Goal: Task Accomplishment & Management: Manage account settings

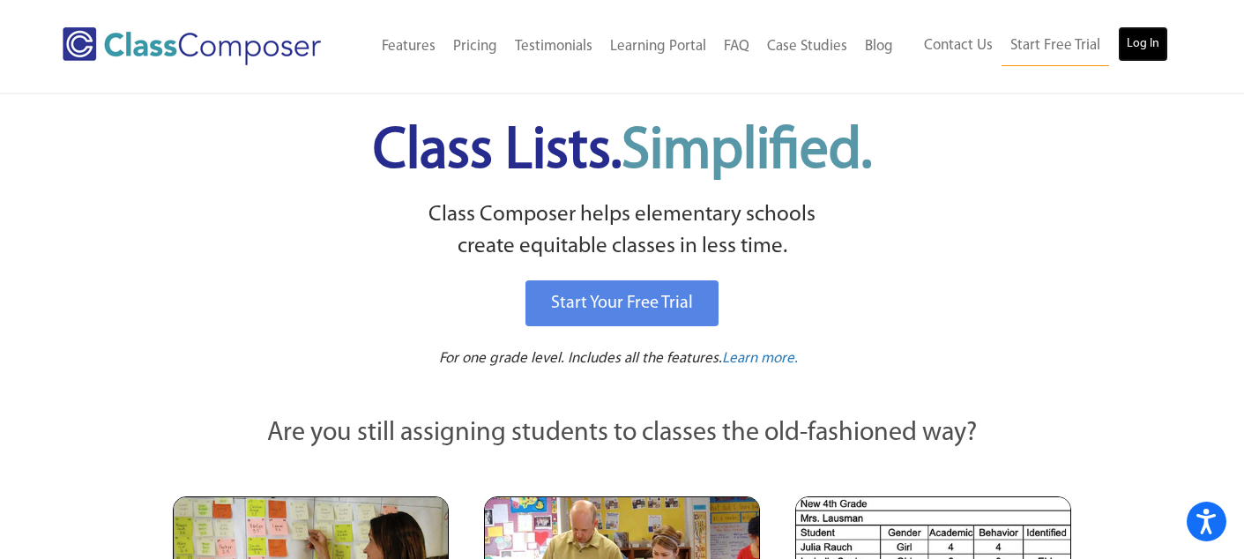
click at [1148, 47] on link "Log In" at bounding box center [1143, 43] width 50 height 35
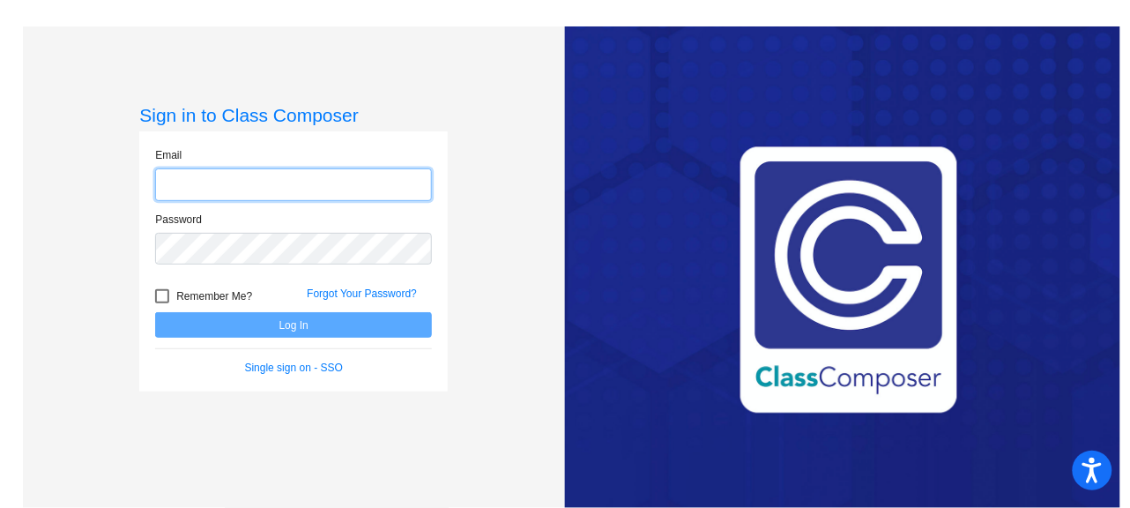
type input "[EMAIL_ADDRESS][DOMAIN_NAME]"
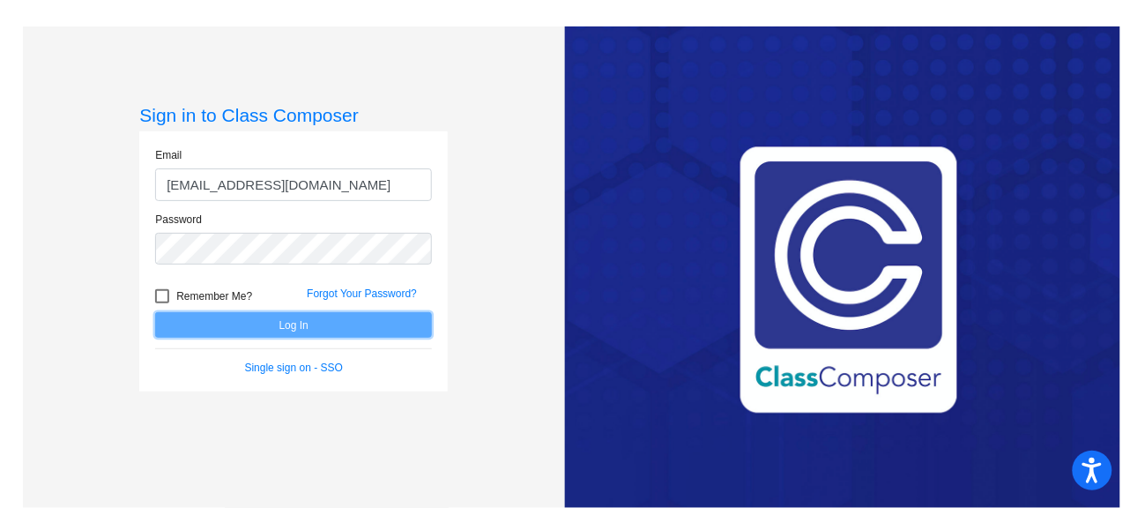
click at [366, 332] on button "Log In" at bounding box center [293, 325] width 277 height 26
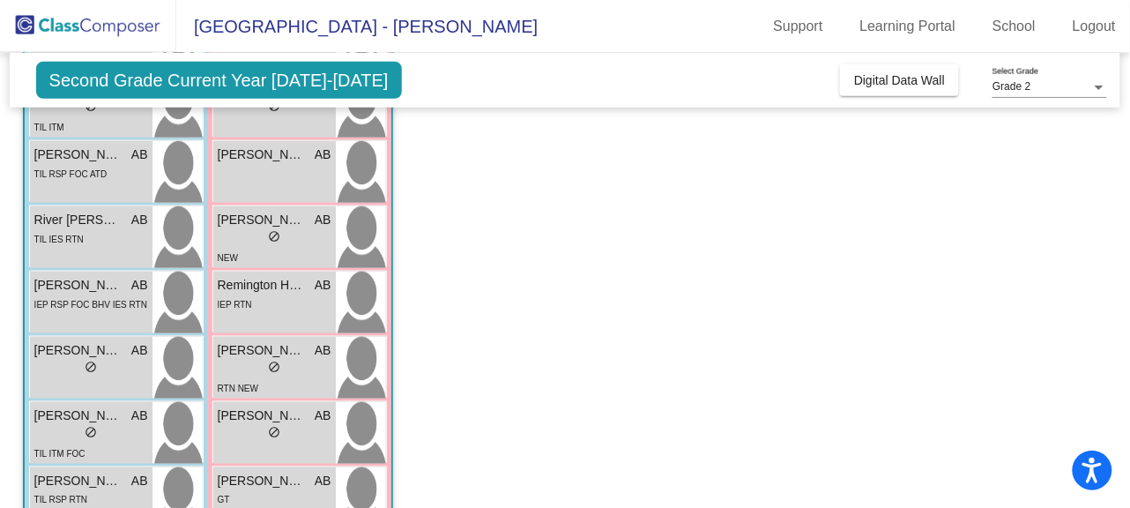
scroll to position [336, 0]
